Goal: Transaction & Acquisition: Book appointment/travel/reservation

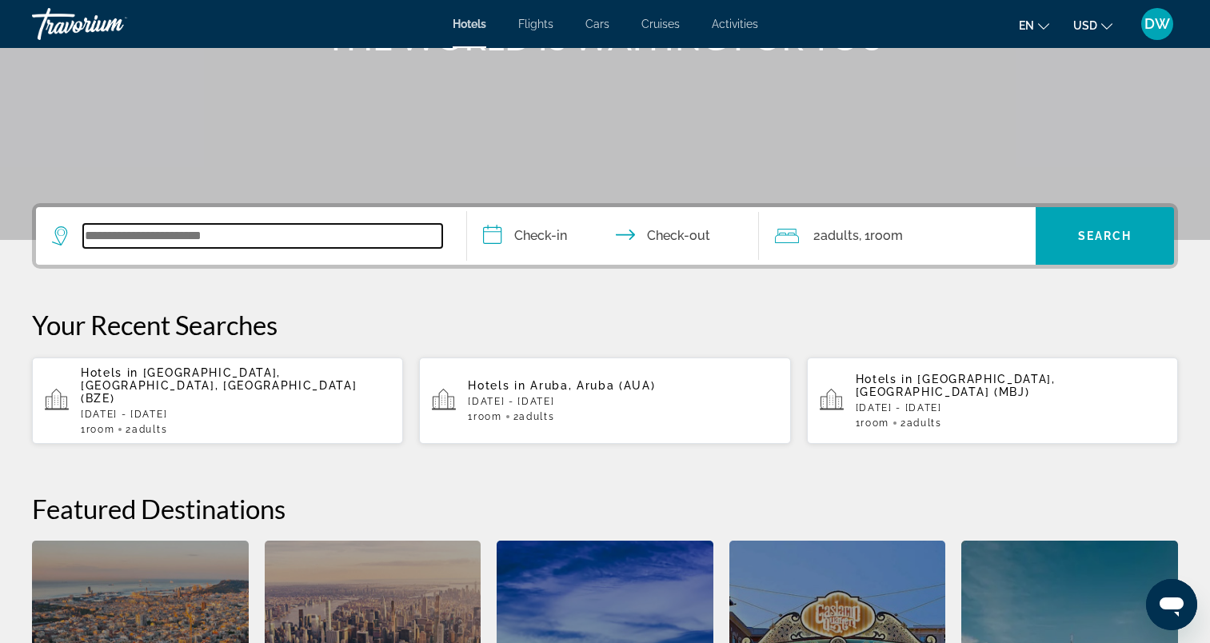
click at [173, 247] on input "Search widget" at bounding box center [262, 236] width 359 height 24
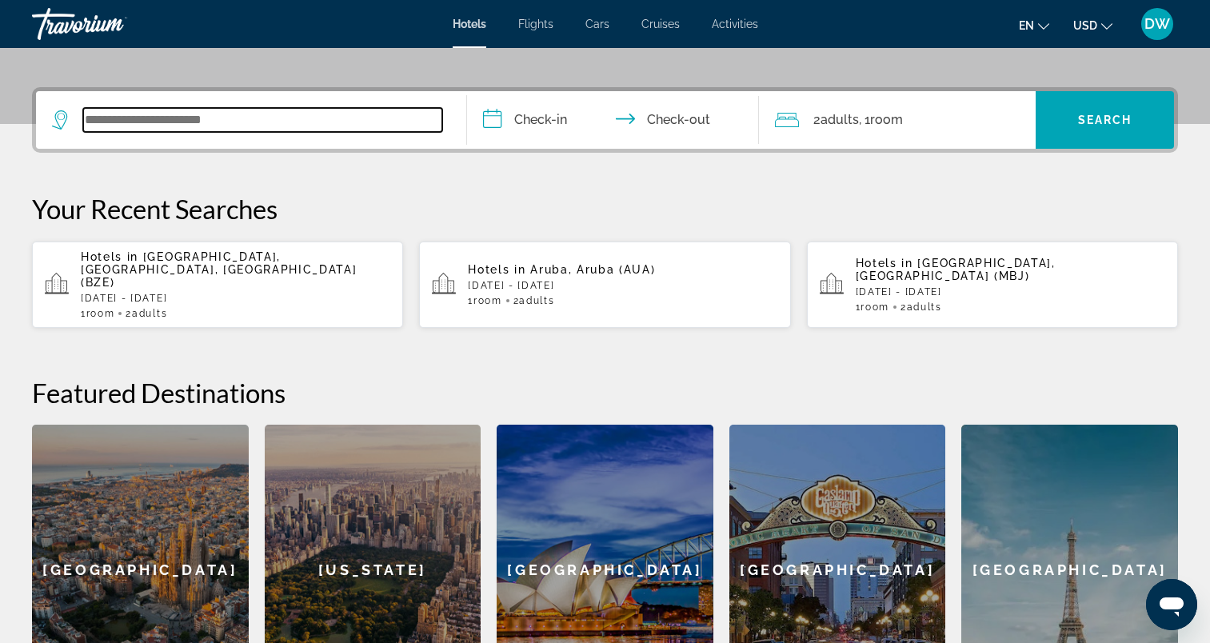
scroll to position [391, 0]
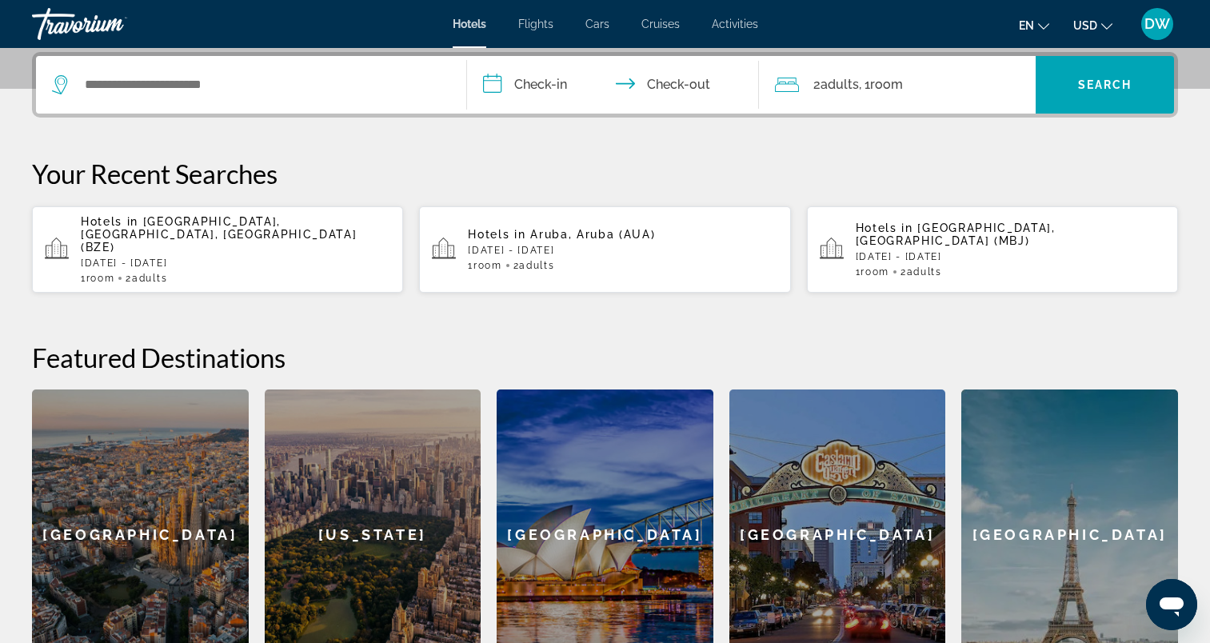
click at [1039, 225] on span "[GEOGRAPHIC_DATA], [GEOGRAPHIC_DATA] (MBJ)" at bounding box center [955, 234] width 200 height 26
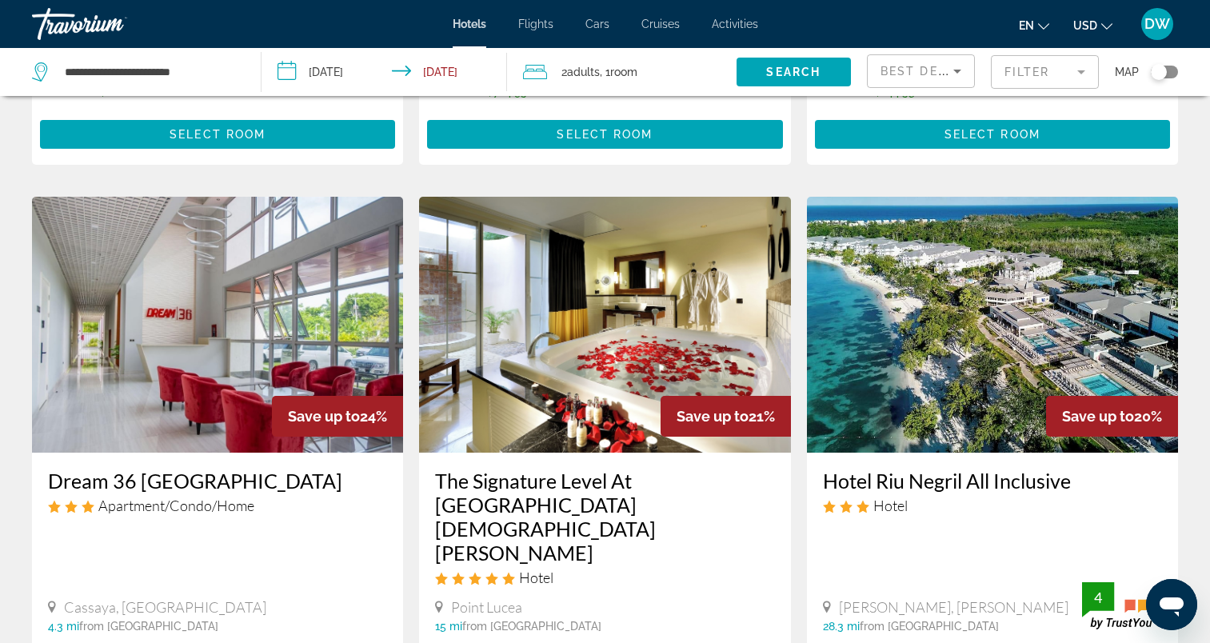
scroll to position [1279, 0]
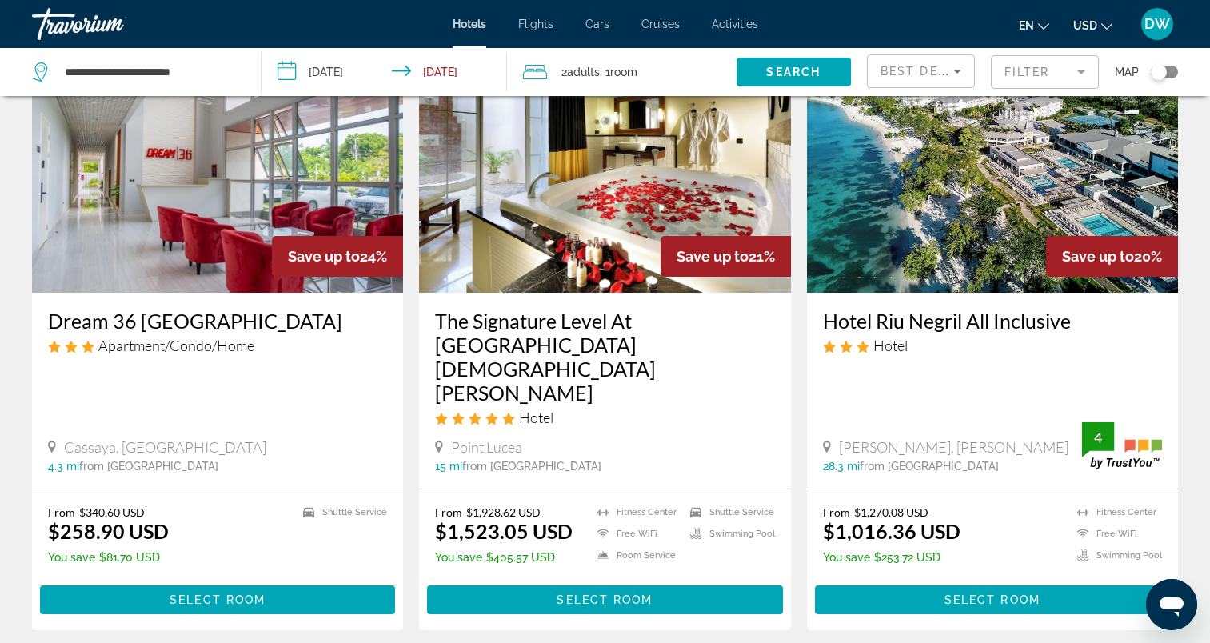
click at [899, 233] on img "Main content" at bounding box center [992, 165] width 371 height 256
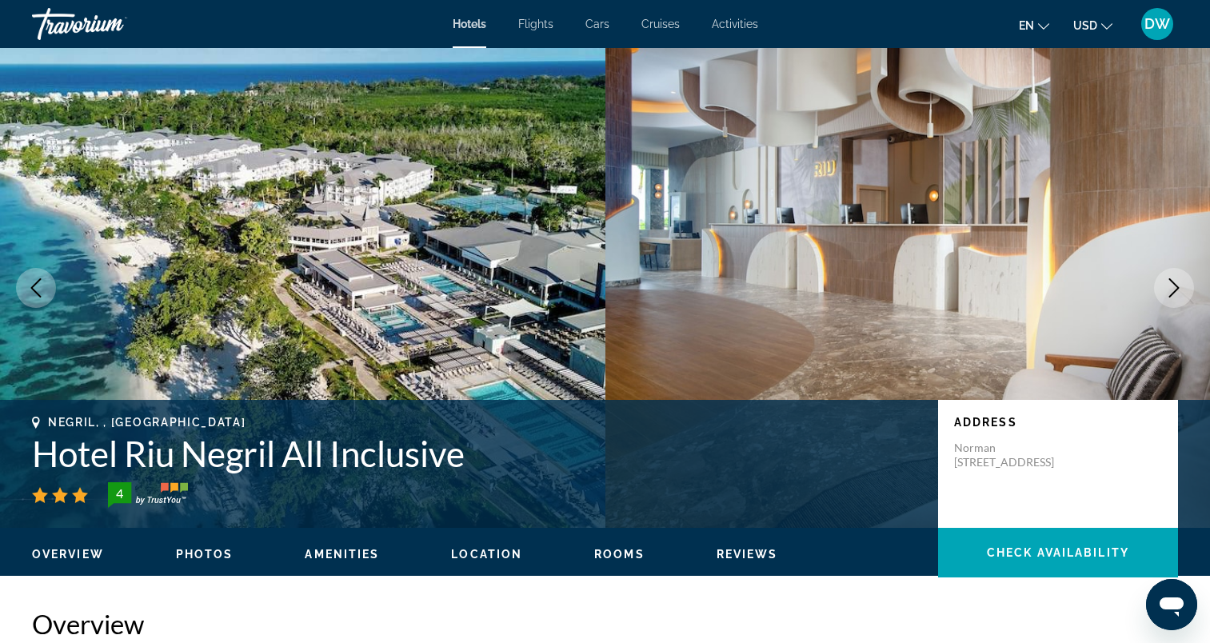
click at [192, 554] on span "Photos" at bounding box center [205, 554] width 58 height 13
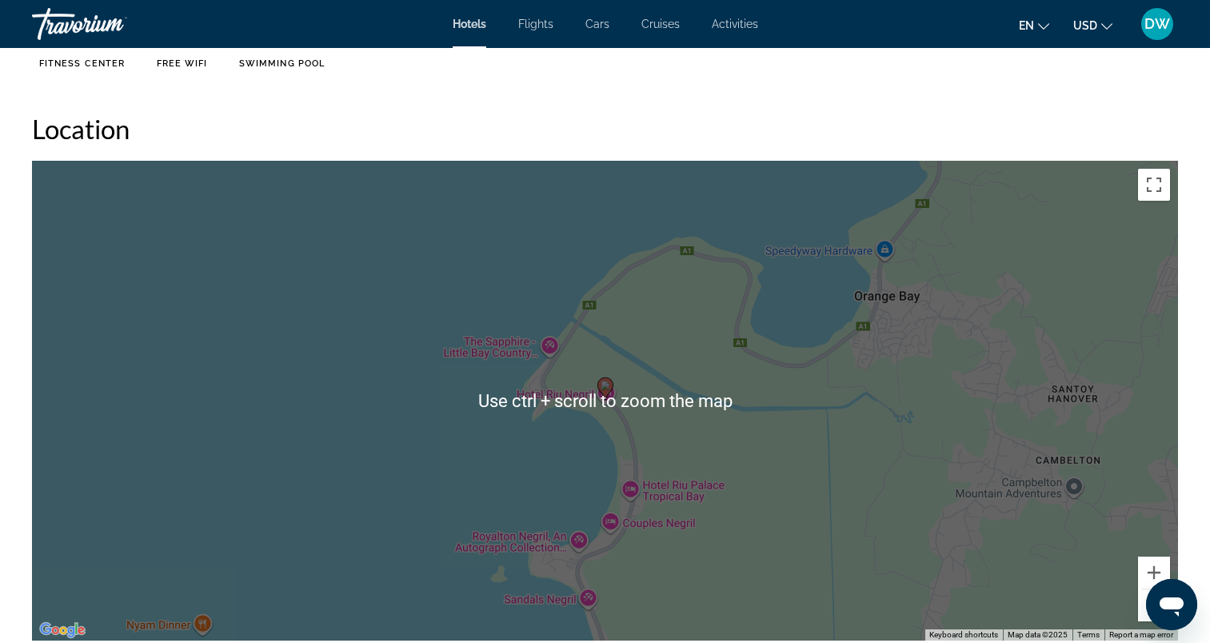
scroll to position [1478, 0]
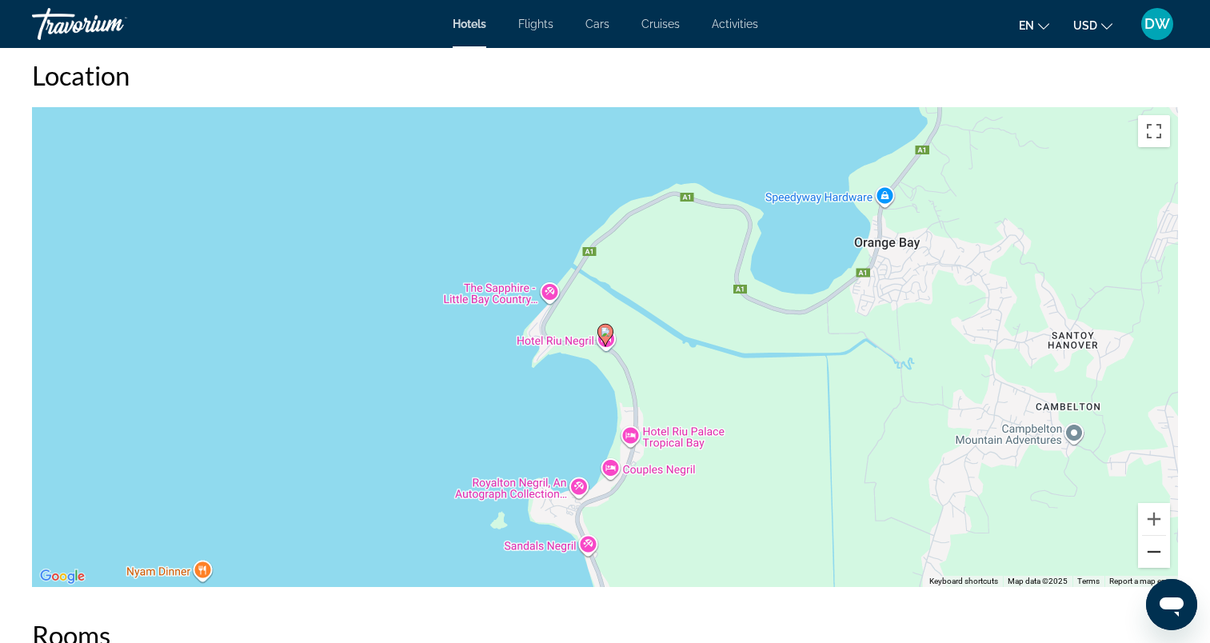
click at [1143, 553] on button "Zoom out" at bounding box center [1154, 552] width 32 height 32
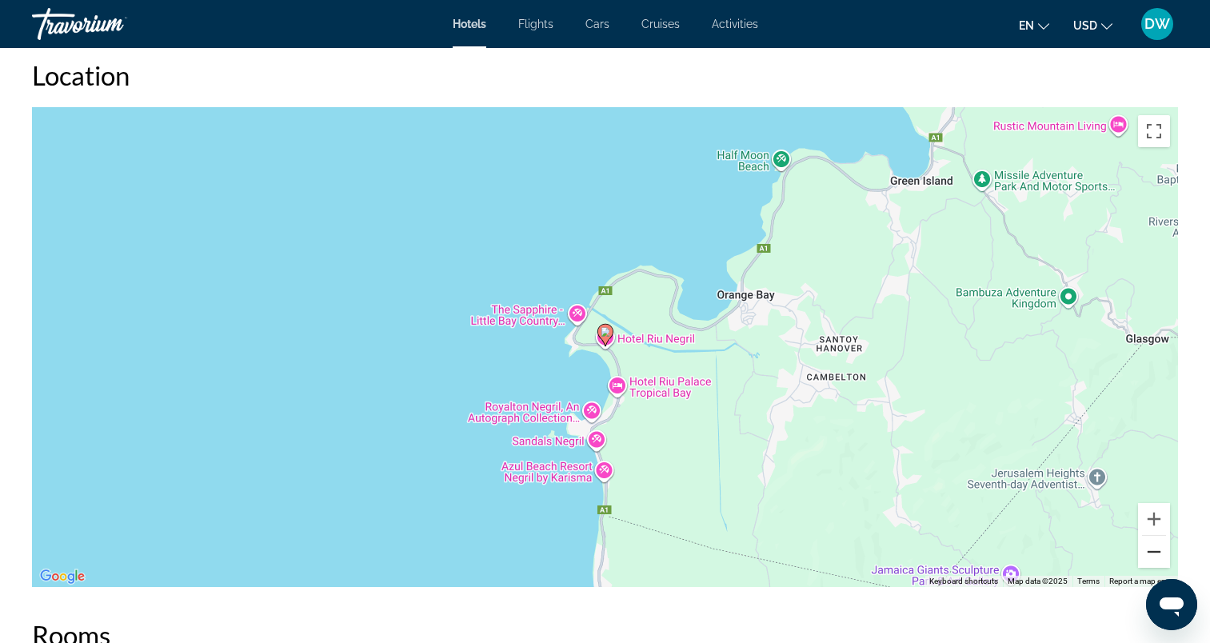
click at [1143, 553] on button "Zoom out" at bounding box center [1154, 552] width 32 height 32
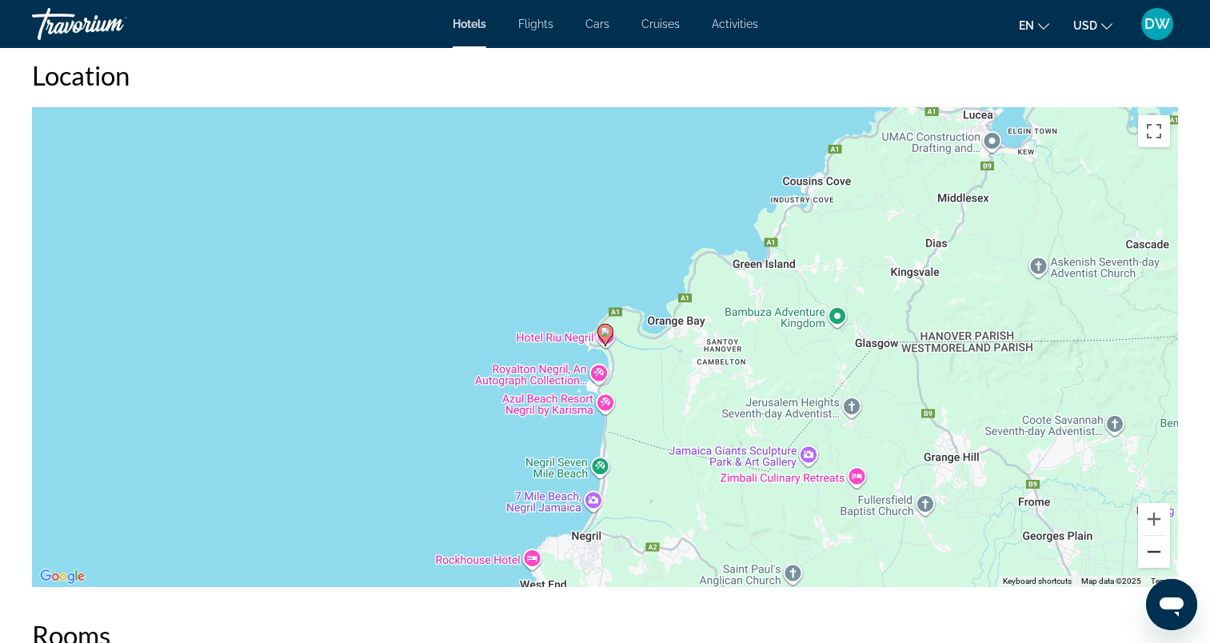
click at [1143, 553] on button "Zoom out" at bounding box center [1154, 552] width 32 height 32
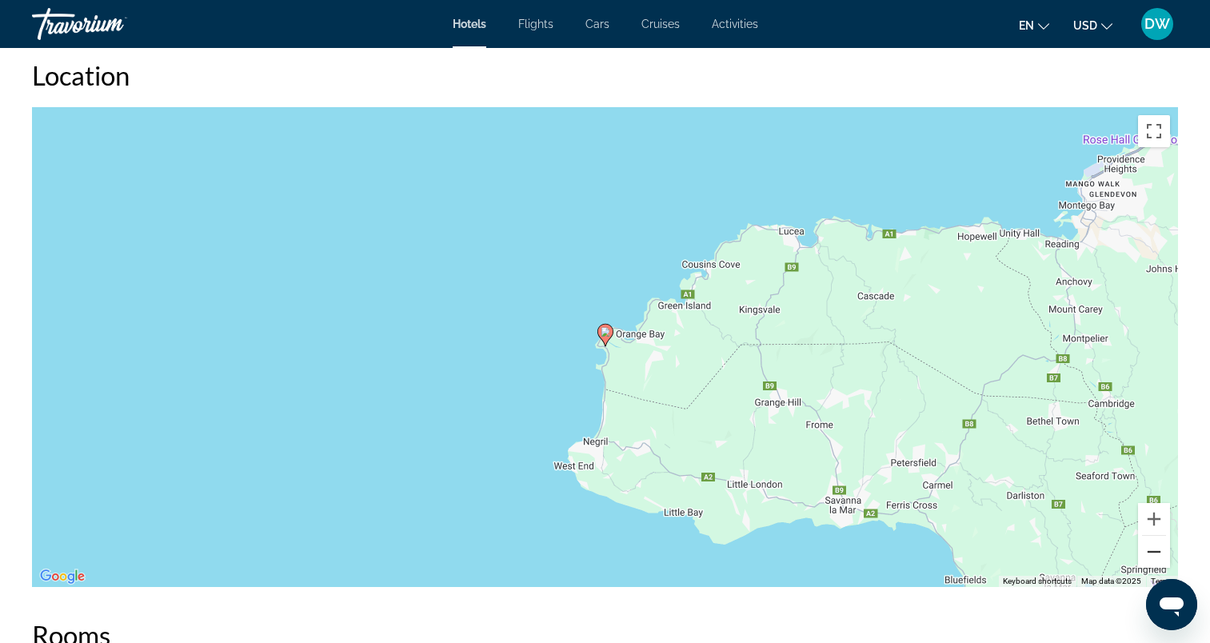
click at [1143, 553] on button "Zoom out" at bounding box center [1154, 552] width 32 height 32
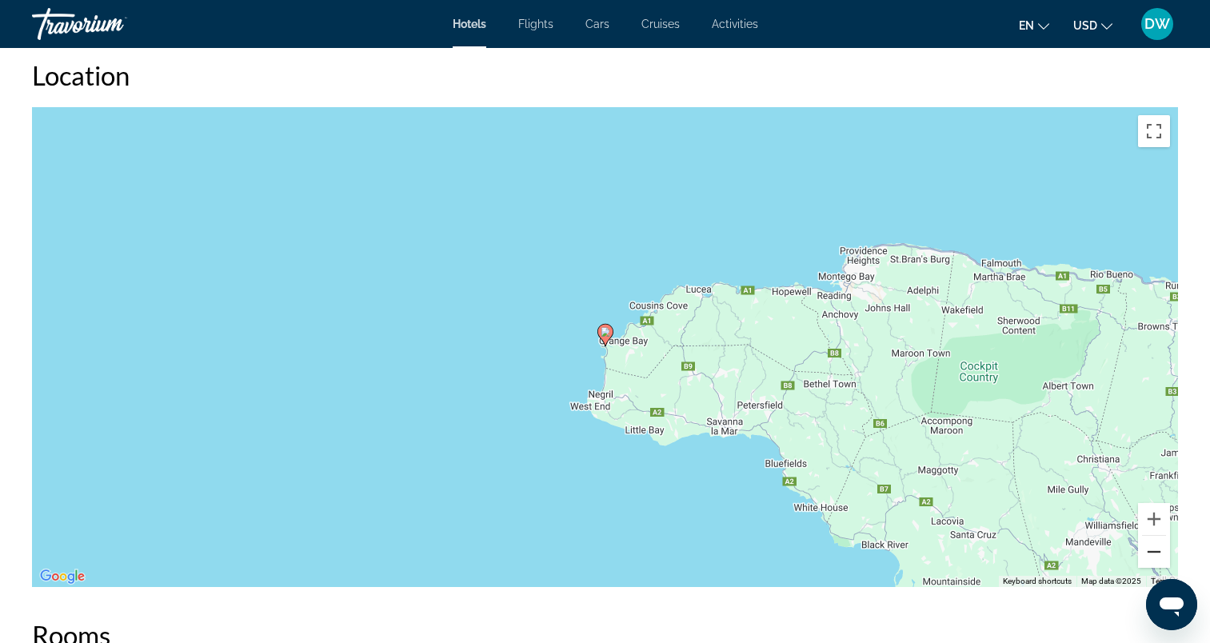
click at [1143, 553] on button "Zoom out" at bounding box center [1154, 552] width 32 height 32
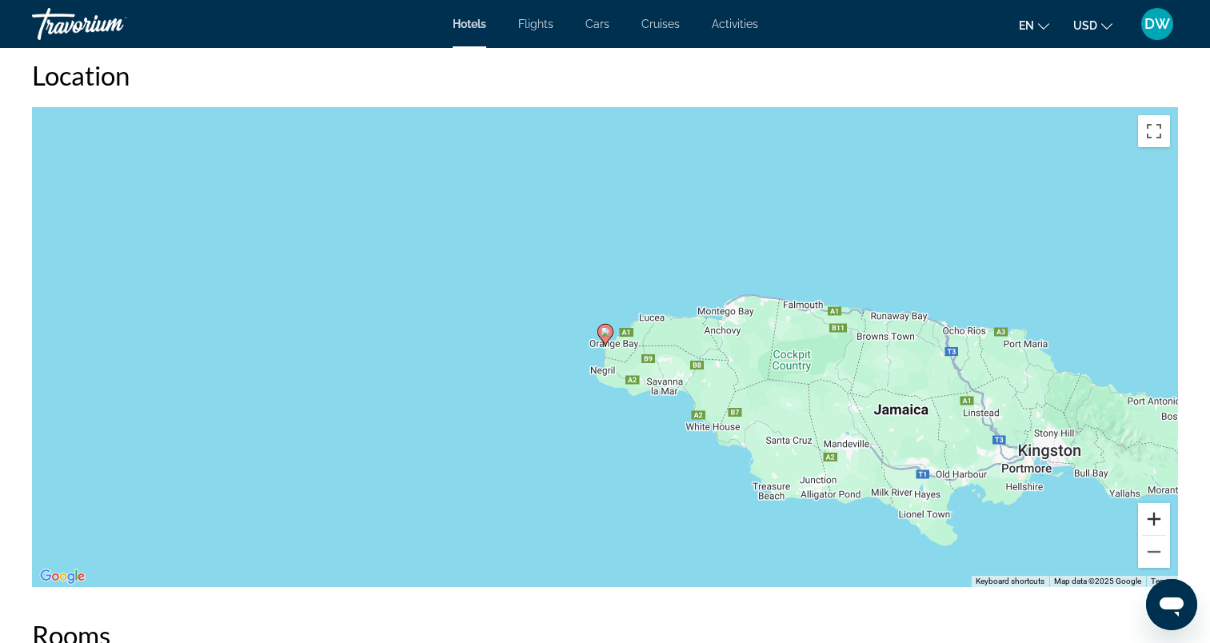
click at [1157, 523] on button "Zoom in" at bounding box center [1154, 519] width 32 height 32
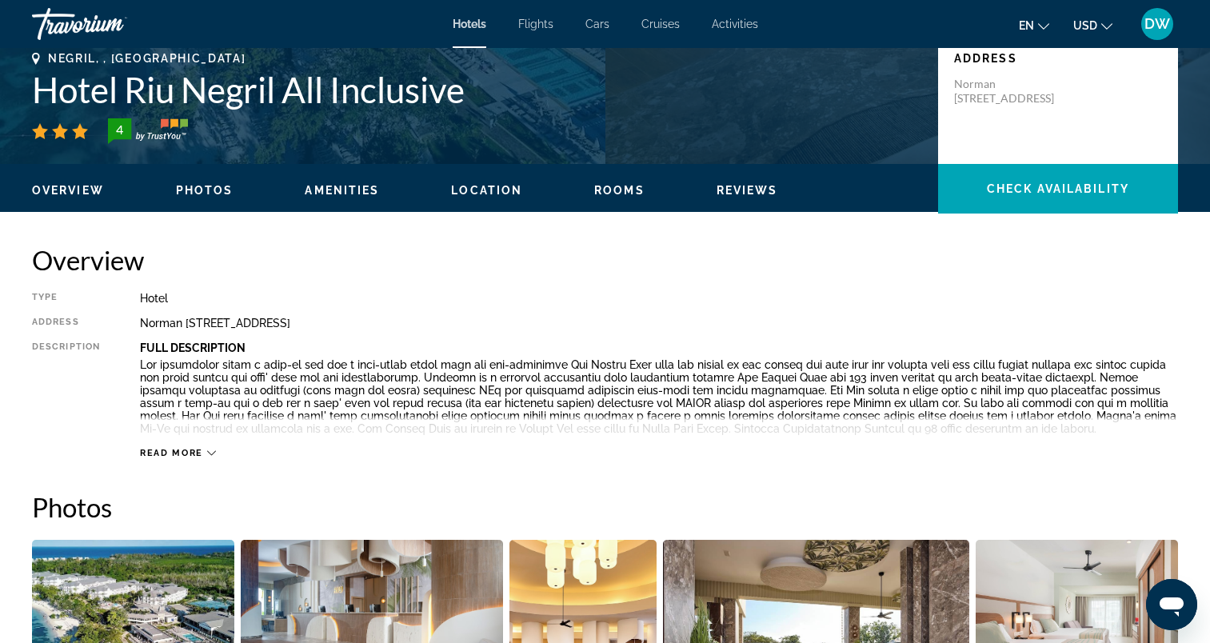
scroll to position [199, 0]
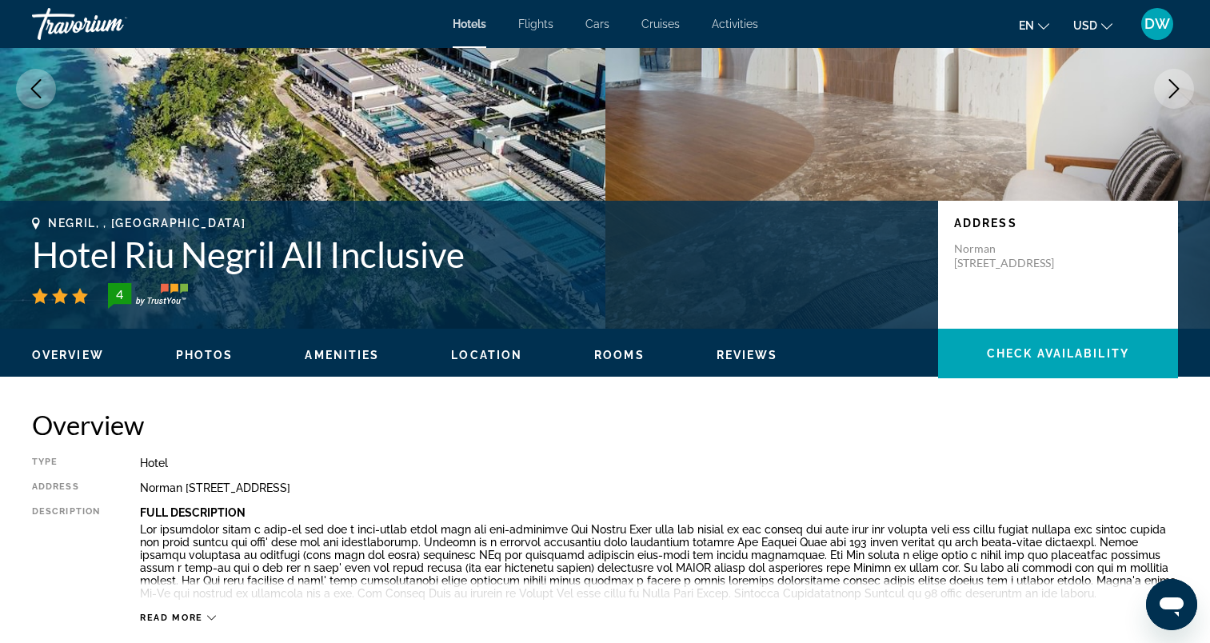
click at [355, 347] on ul "Overview Photos Amenities Location Rooms Reviews Check Availability" at bounding box center [605, 354] width 1146 height 18
click at [353, 349] on span "Amenities" at bounding box center [342, 355] width 74 height 13
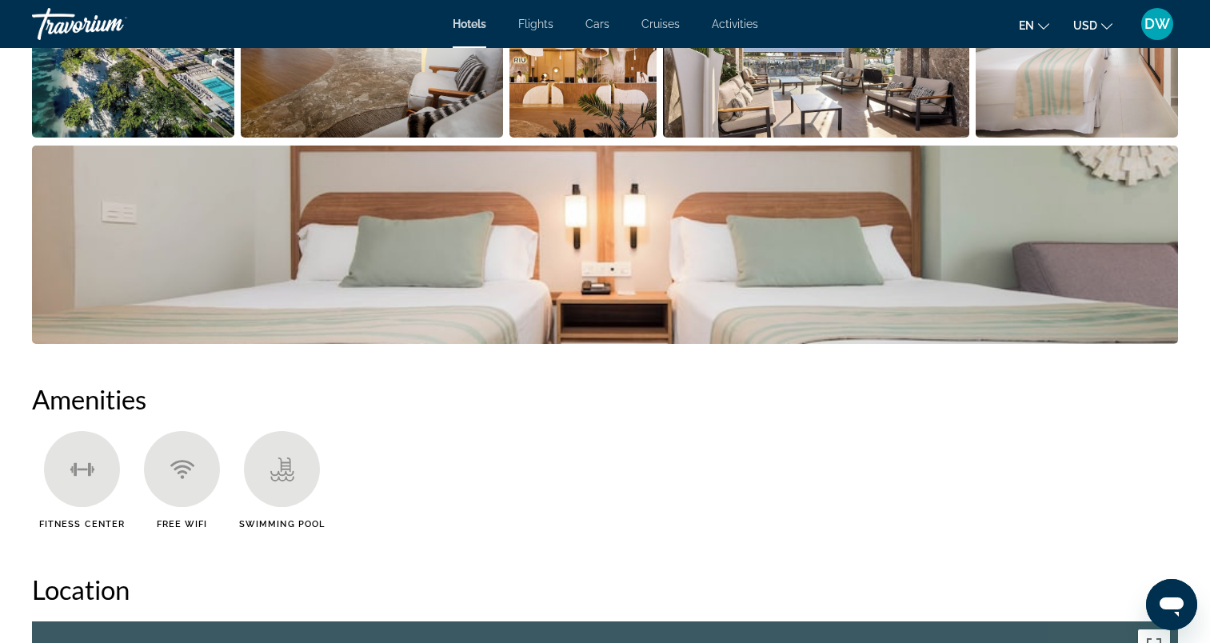
scroll to position [772, 0]
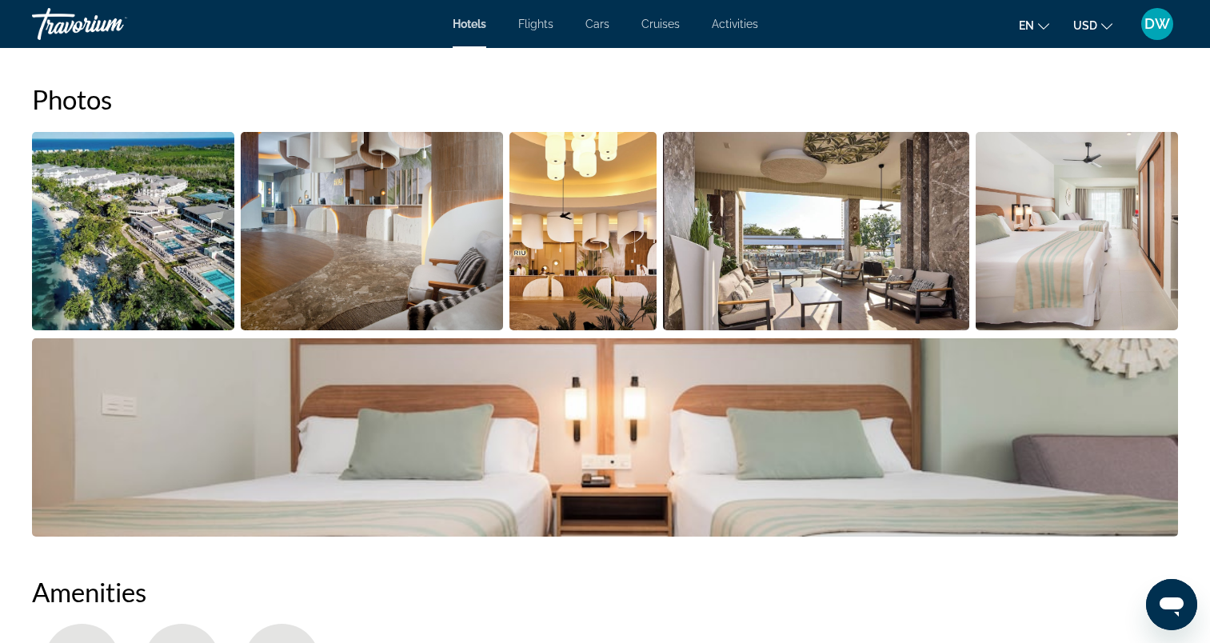
click at [333, 268] on img "Open full-screen image slider" at bounding box center [372, 231] width 262 height 198
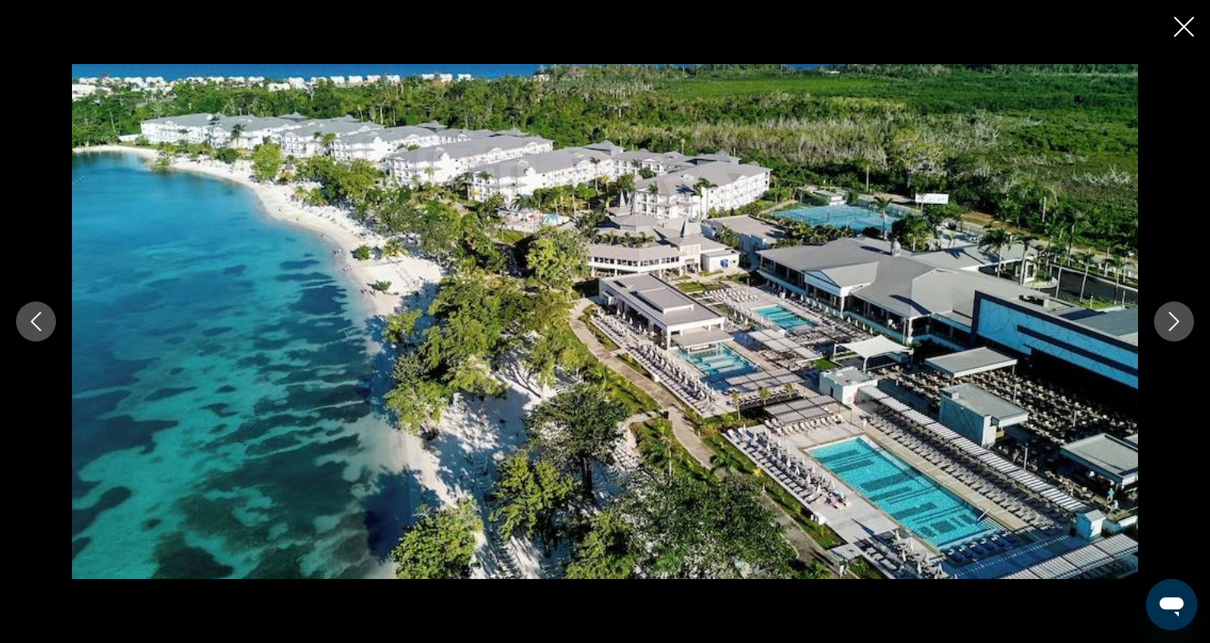
click at [1171, 317] on icon "Next image" at bounding box center [1173, 321] width 19 height 19
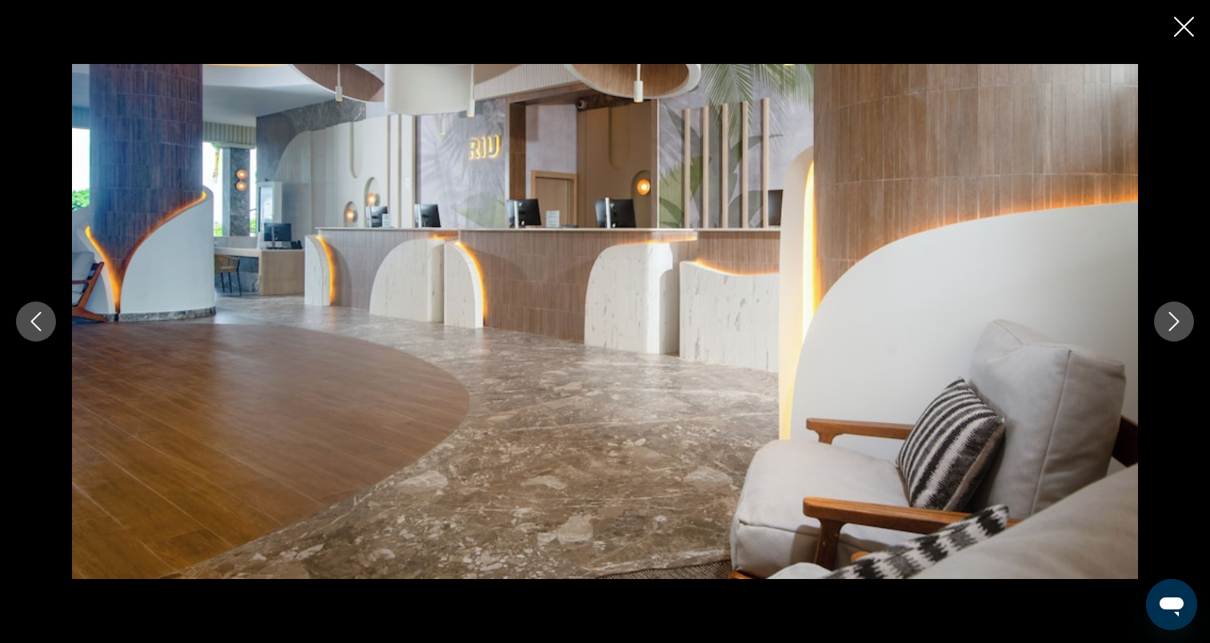
click at [1171, 317] on icon "Next image" at bounding box center [1173, 321] width 19 height 19
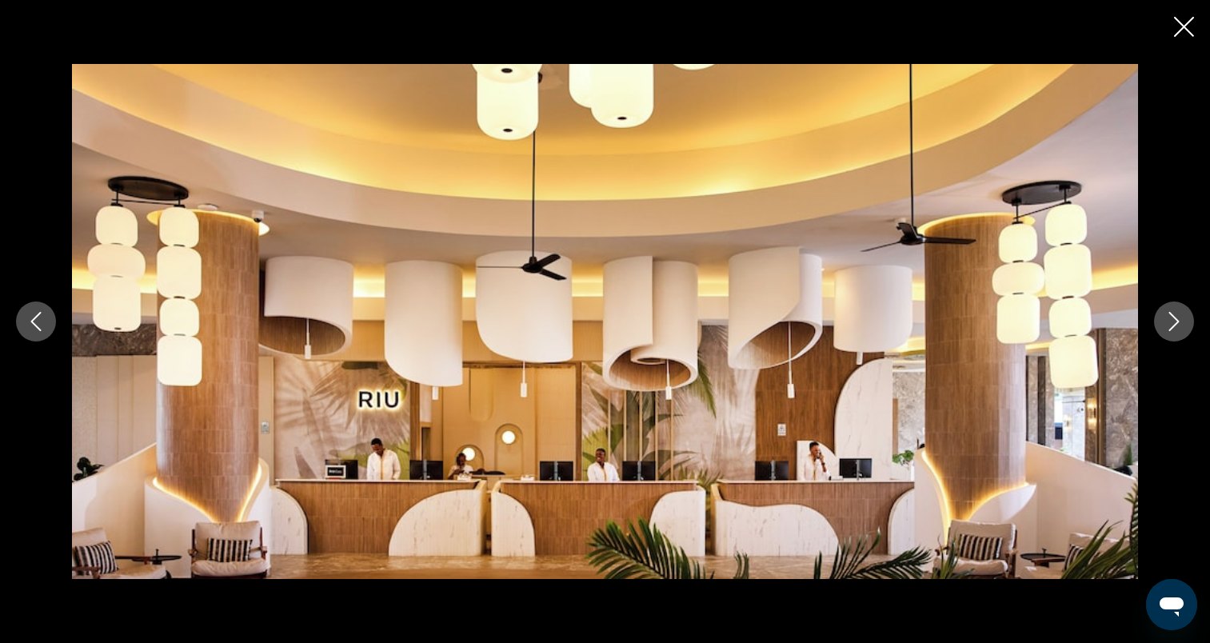
click at [1171, 317] on icon "Next image" at bounding box center [1173, 321] width 19 height 19
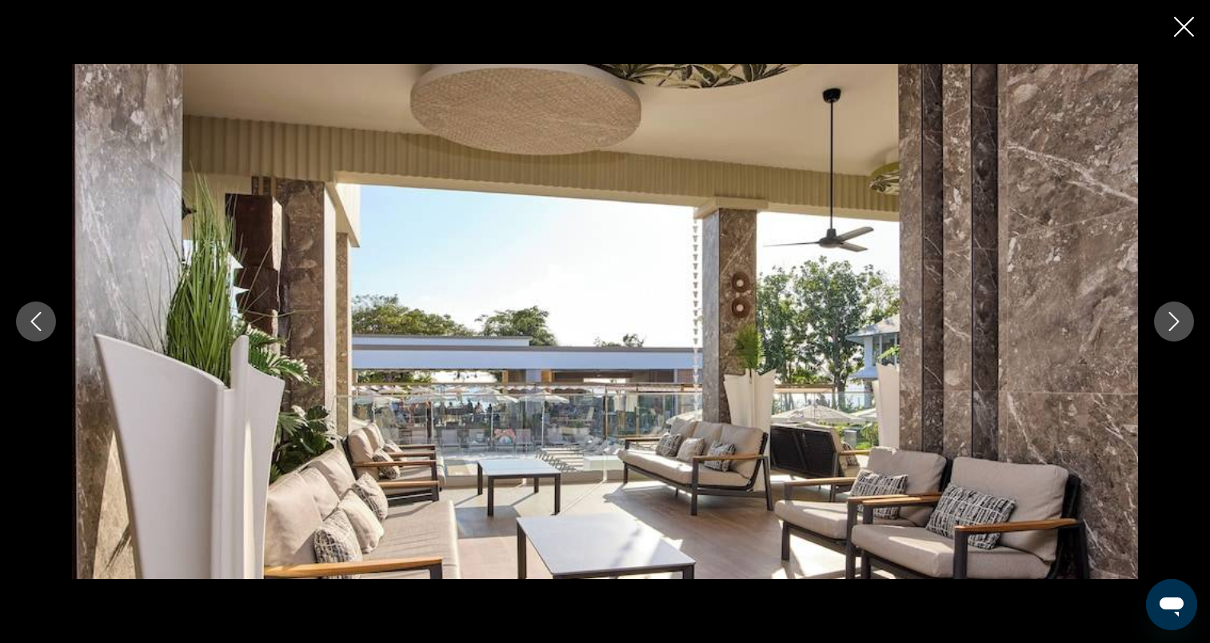
click at [1171, 317] on icon "Next image" at bounding box center [1173, 321] width 19 height 19
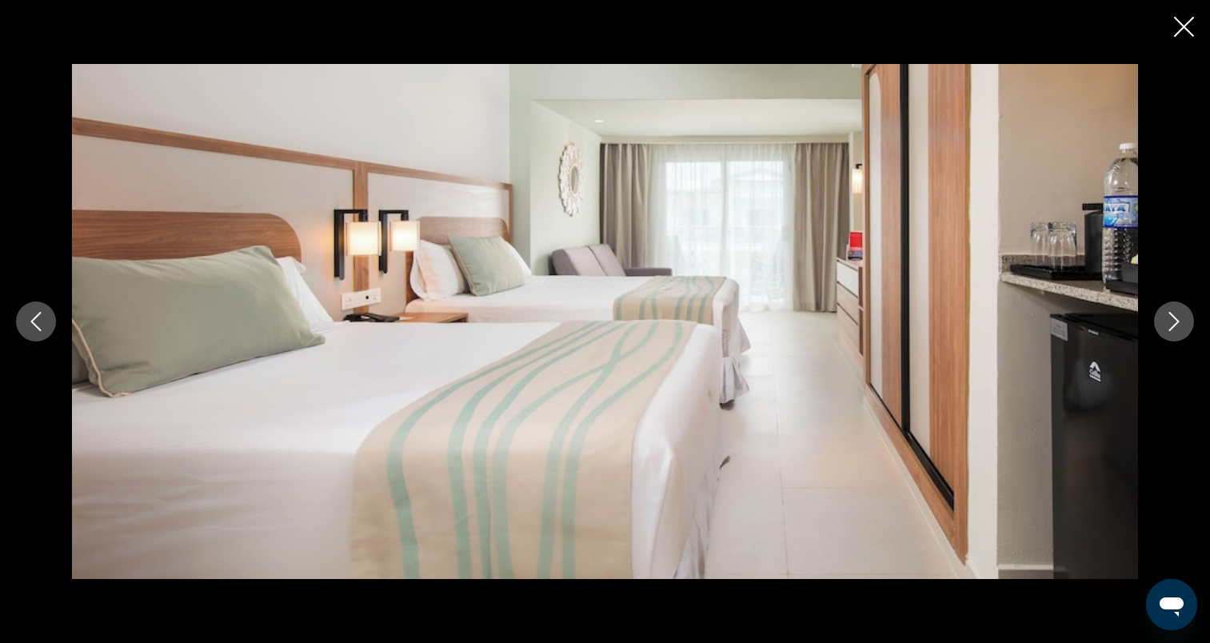
click at [1171, 317] on icon "Next image" at bounding box center [1173, 321] width 19 height 19
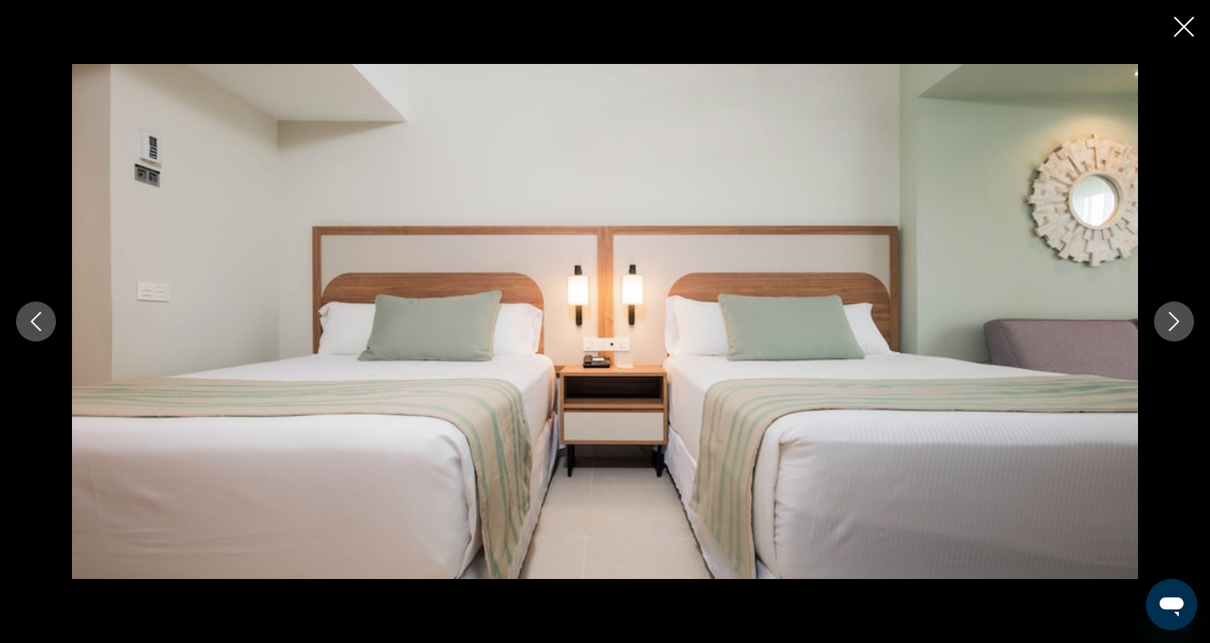
click at [1171, 317] on icon "Next image" at bounding box center [1173, 321] width 19 height 19
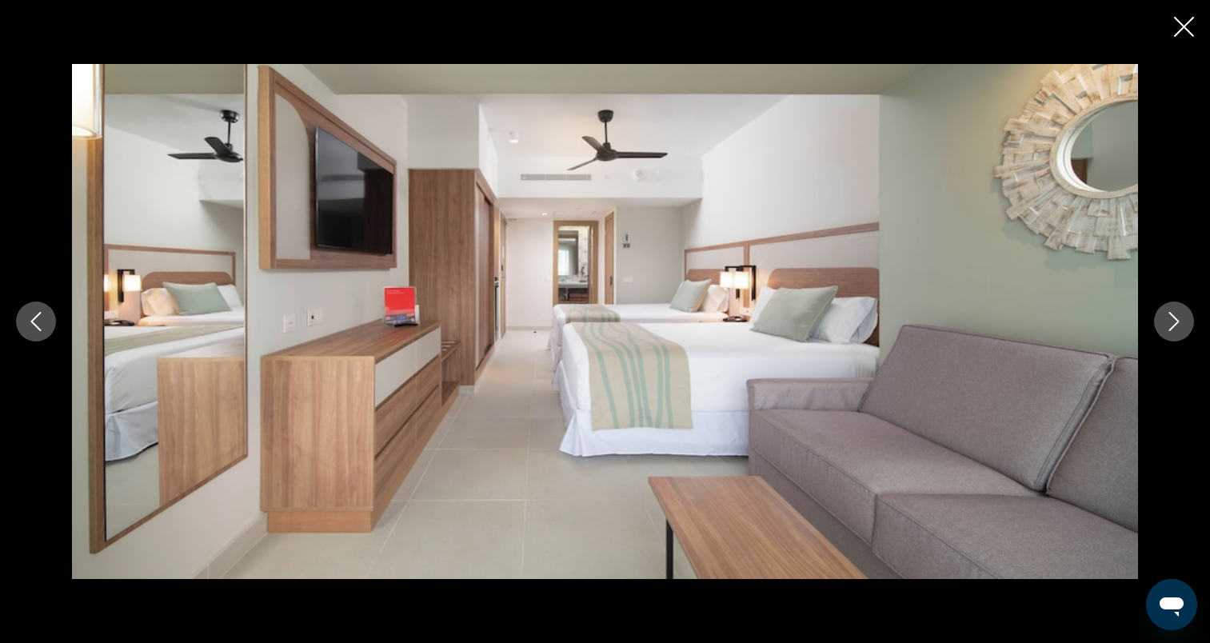
click at [1171, 317] on icon "Next image" at bounding box center [1173, 321] width 19 height 19
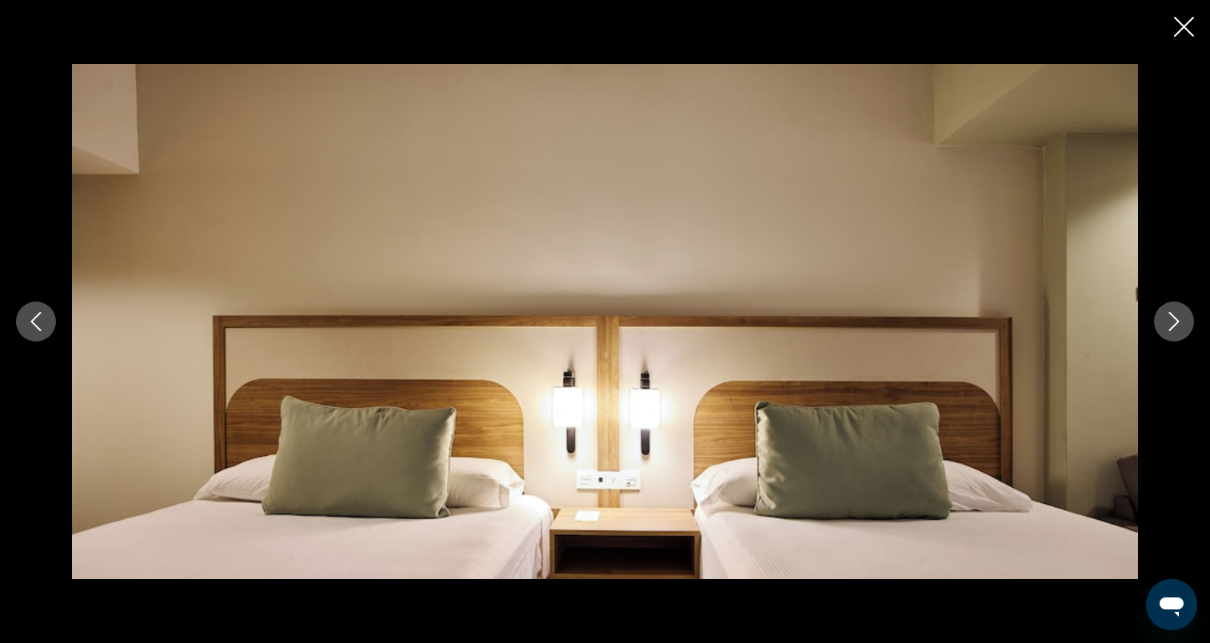
click at [1171, 317] on icon "Next image" at bounding box center [1173, 321] width 19 height 19
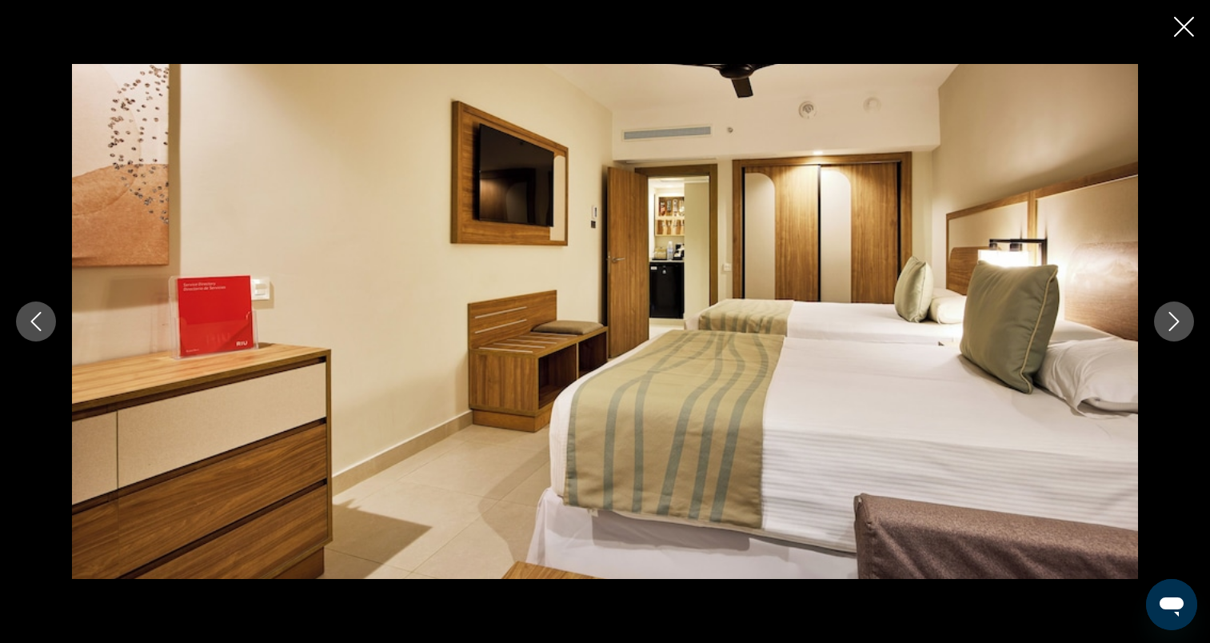
click at [1171, 317] on icon "Next image" at bounding box center [1173, 321] width 19 height 19
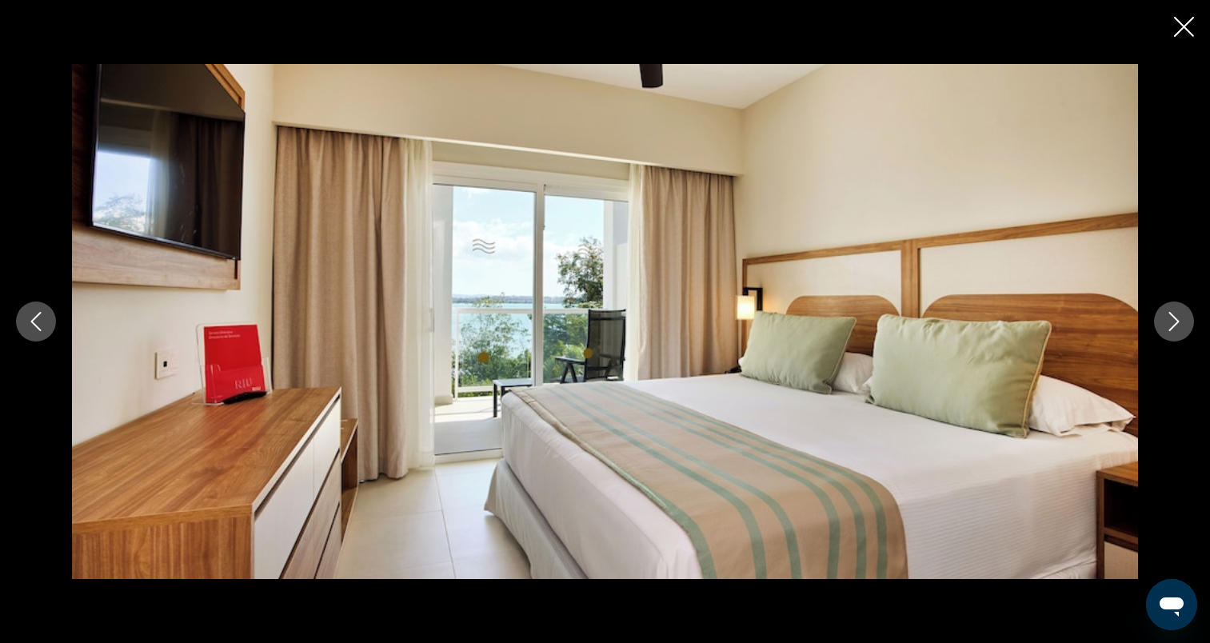
click at [1171, 317] on icon "Next image" at bounding box center [1173, 321] width 19 height 19
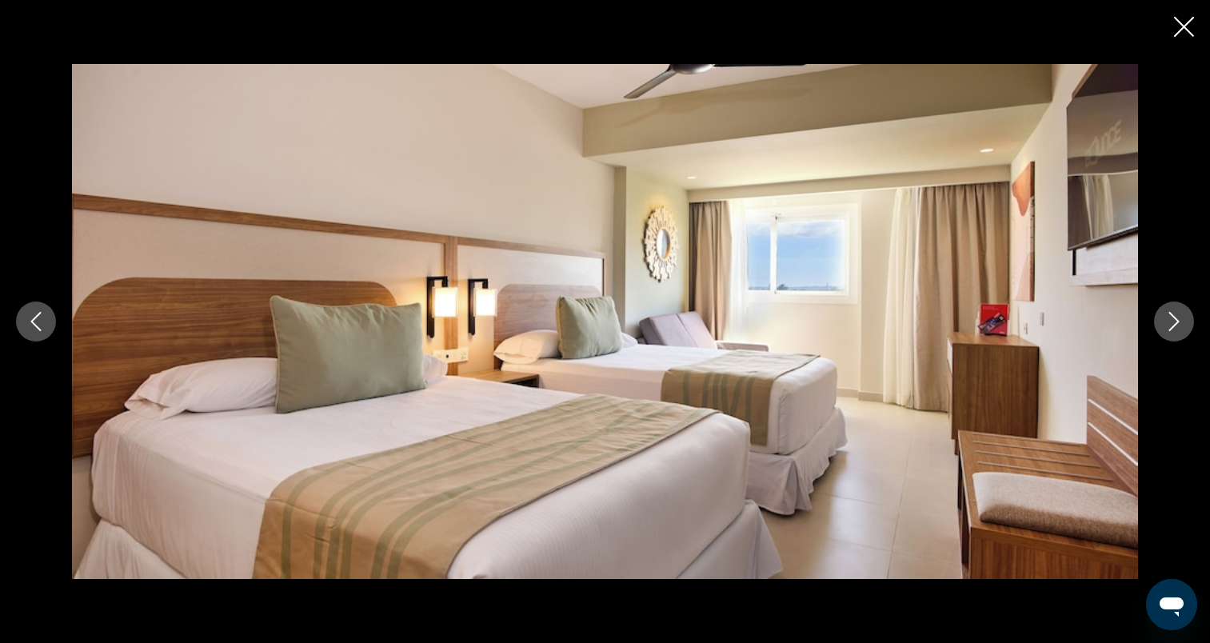
click at [1171, 317] on icon "Next image" at bounding box center [1173, 321] width 19 height 19
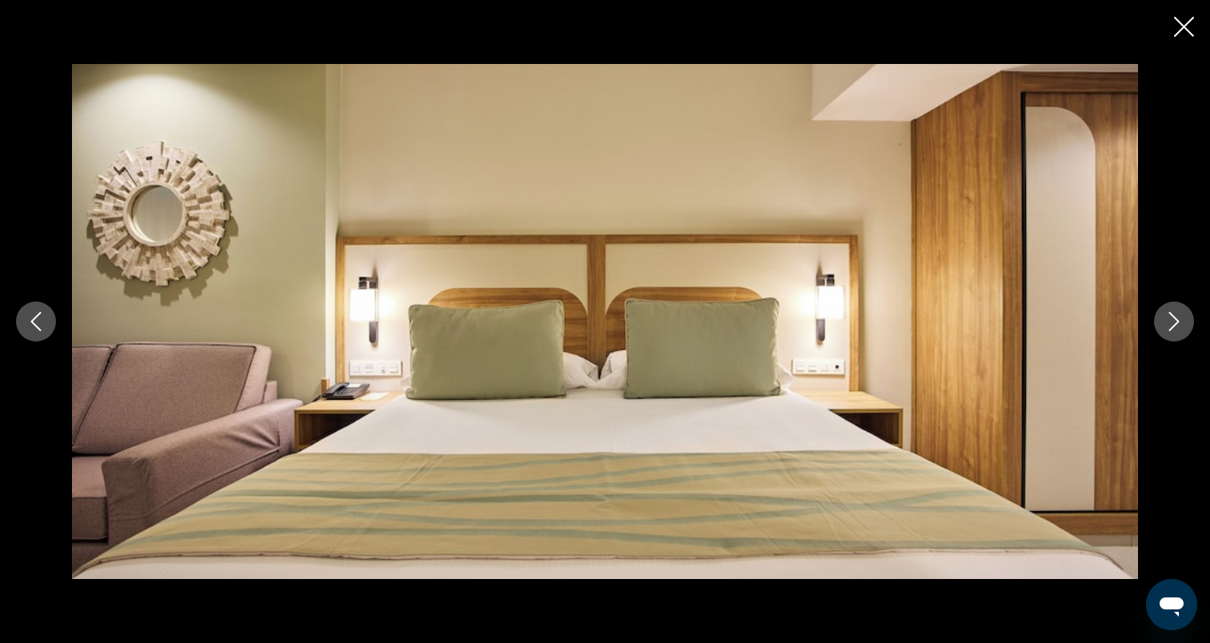
click at [1171, 317] on icon "Next image" at bounding box center [1173, 321] width 19 height 19
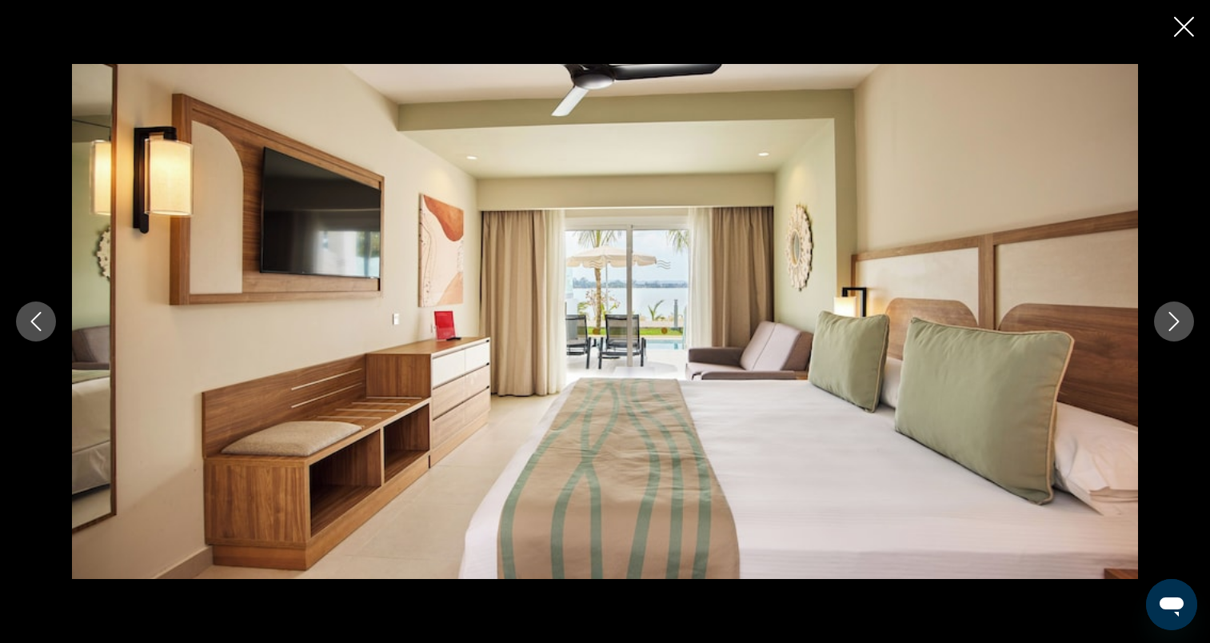
click at [1171, 317] on icon "Next image" at bounding box center [1173, 321] width 19 height 19
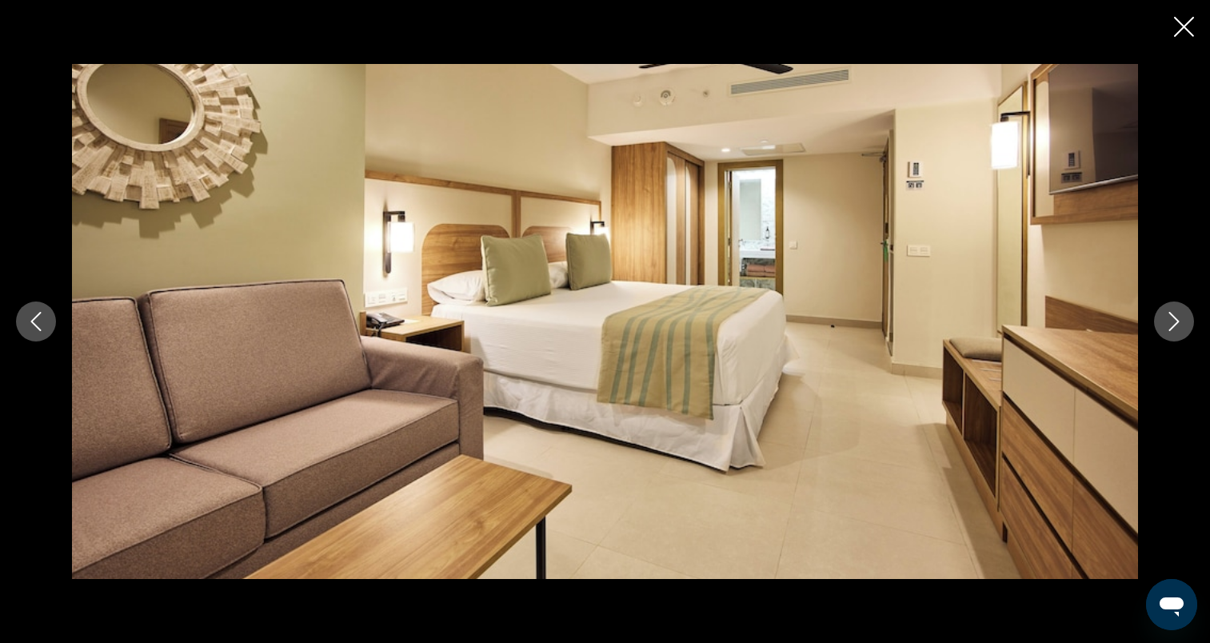
click at [1174, 32] on icon "Close slideshow" at bounding box center [1184, 27] width 20 height 20
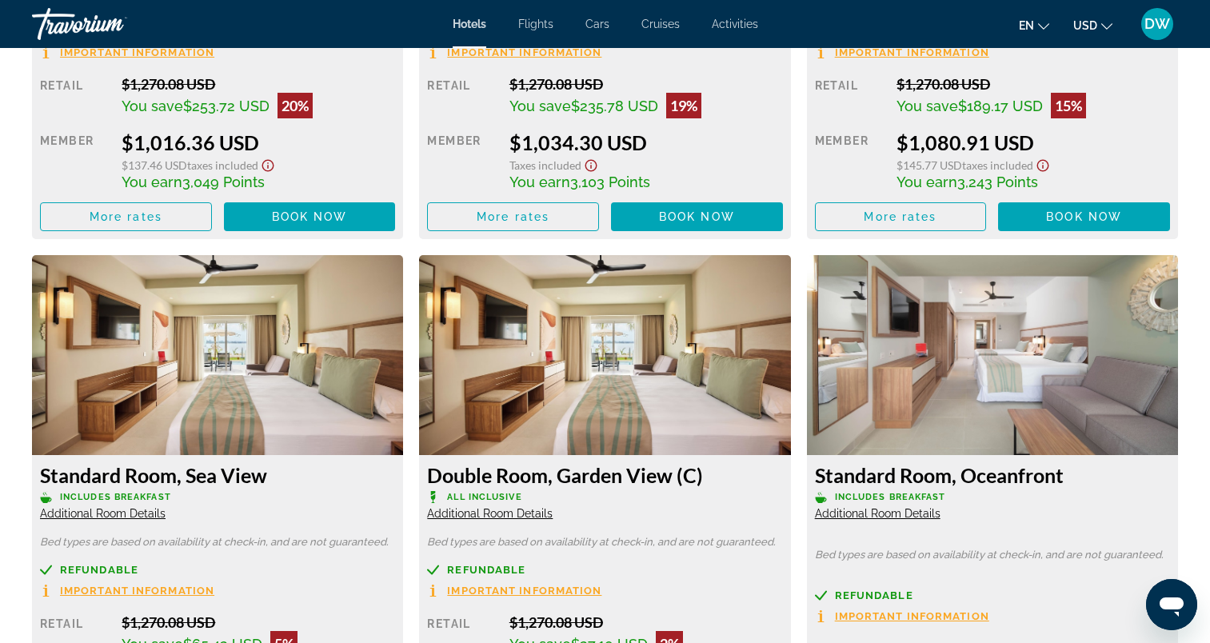
scroll to position [2613, 0]
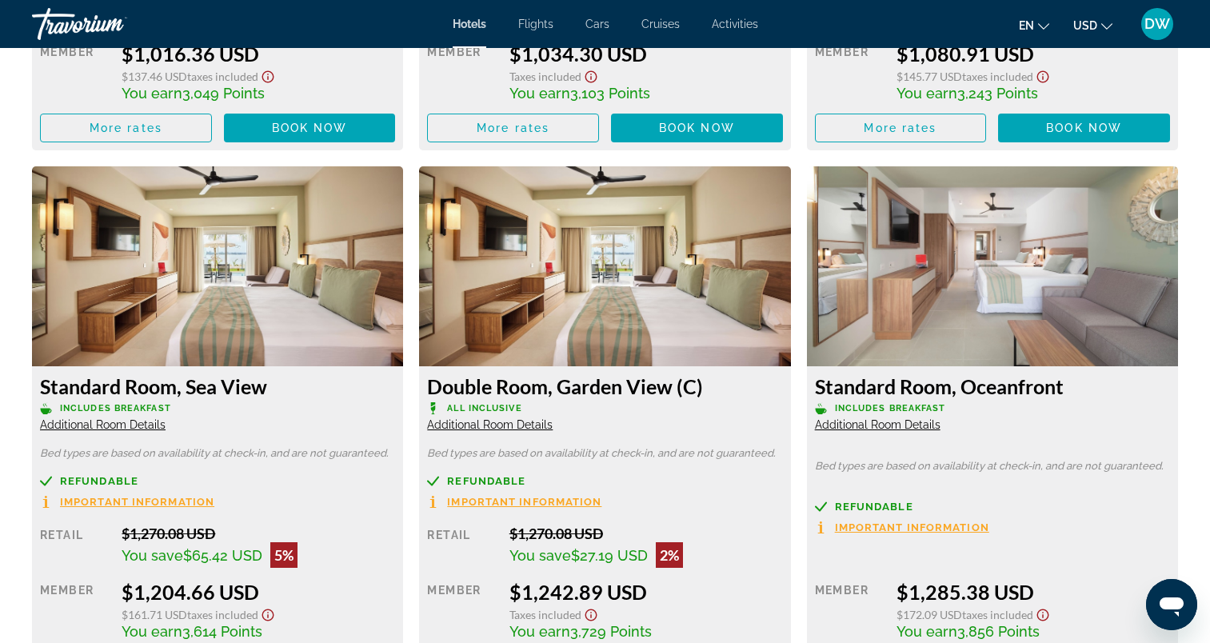
click at [963, 269] on img "Main content" at bounding box center [992, 266] width 371 height 200
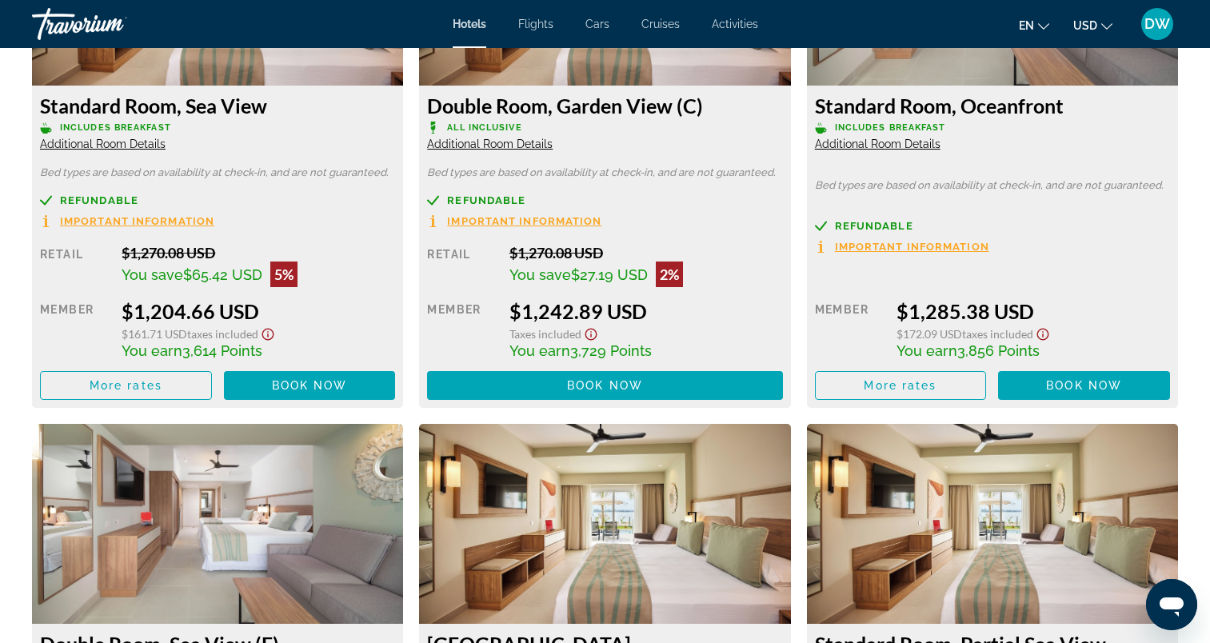
scroll to position [2933, 0]
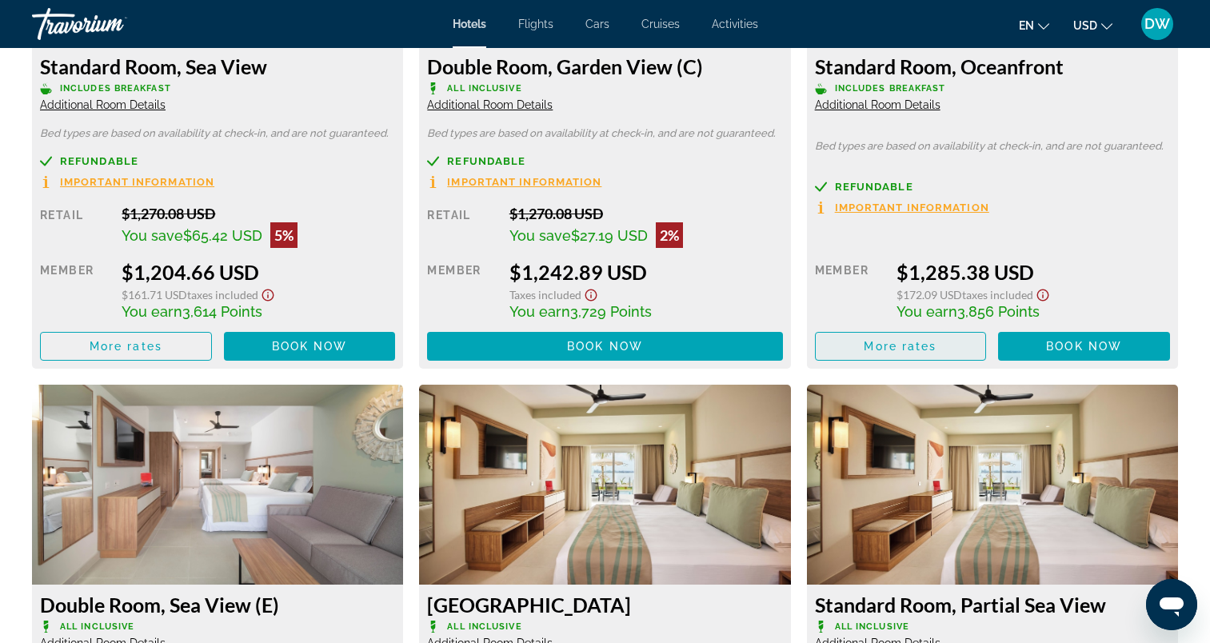
click at [926, 341] on span "More rates" at bounding box center [899, 346] width 73 height 13
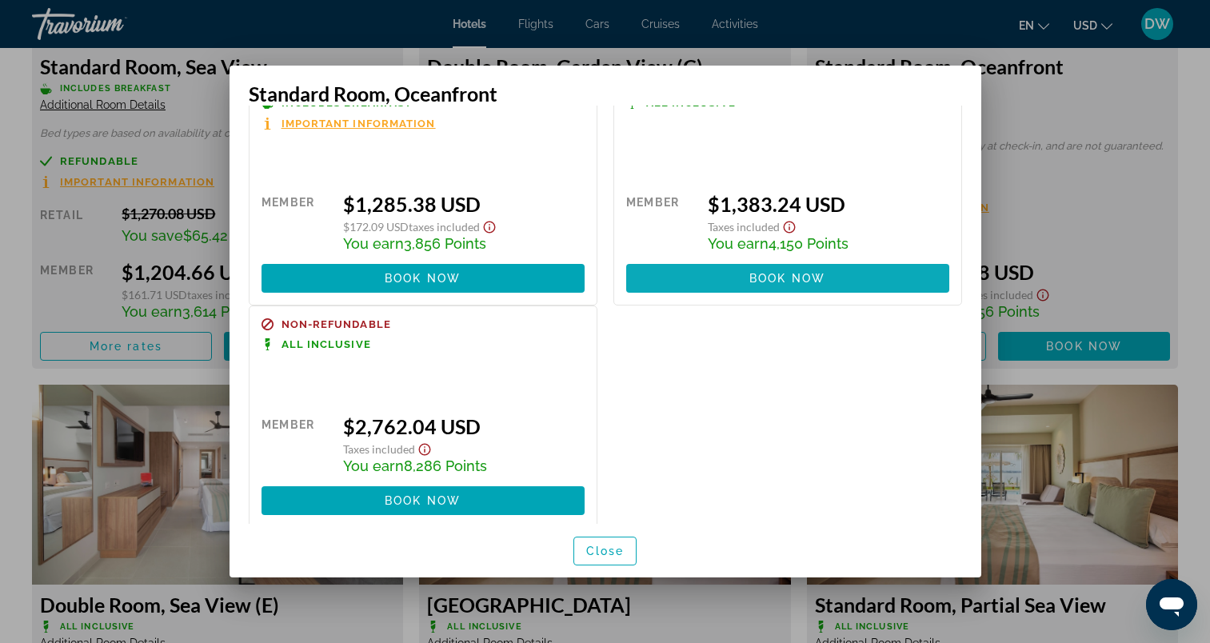
scroll to position [78, 0]
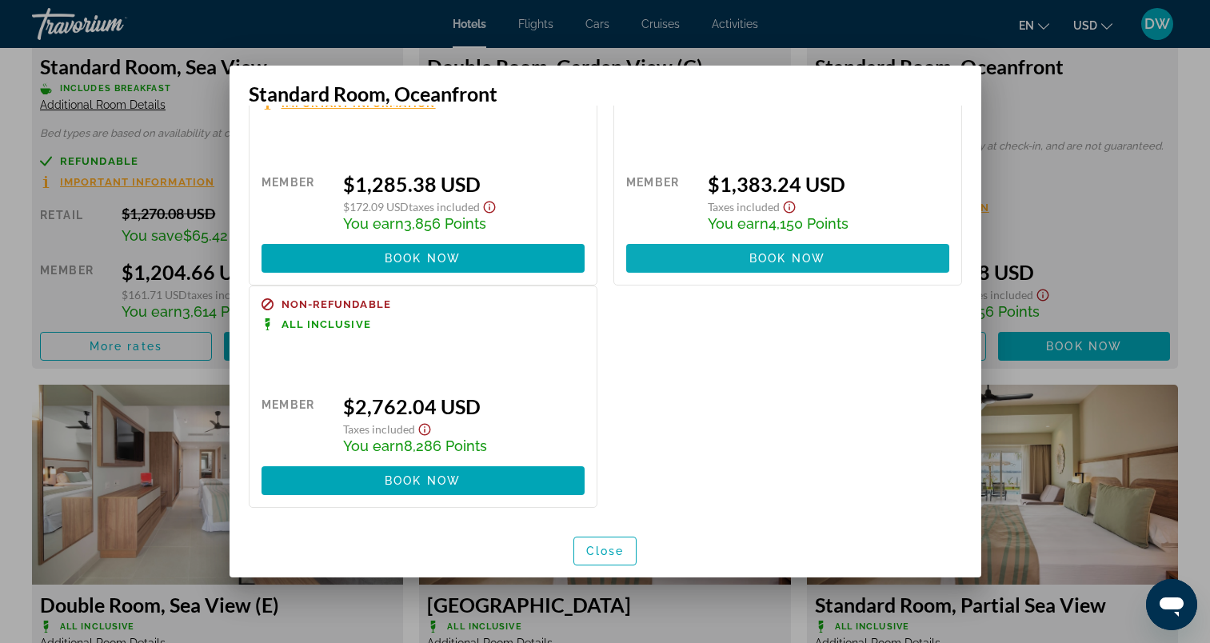
click at [656, 265] on span at bounding box center [787, 258] width 323 height 38
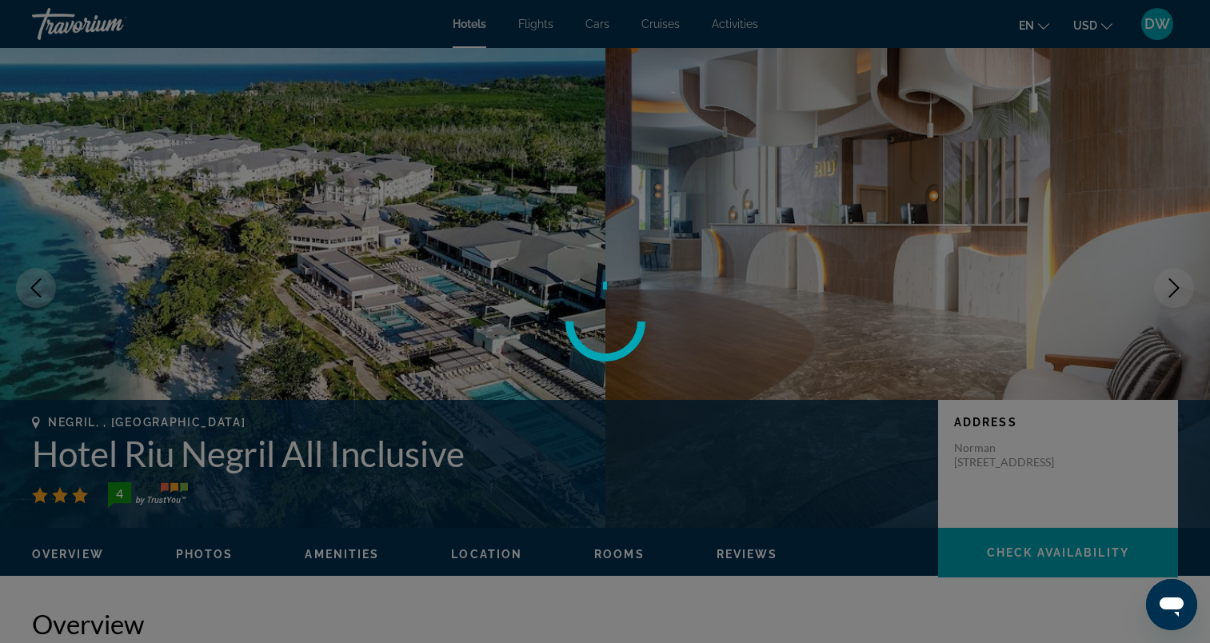
scroll to position [2933, 0]
